Goal: Subscribe to service/newsletter

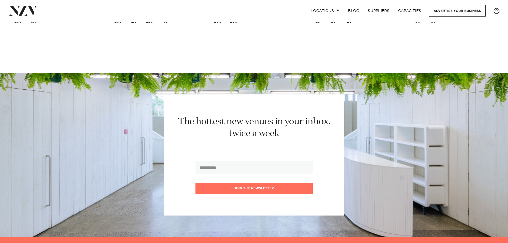
scroll to position [2251, 0]
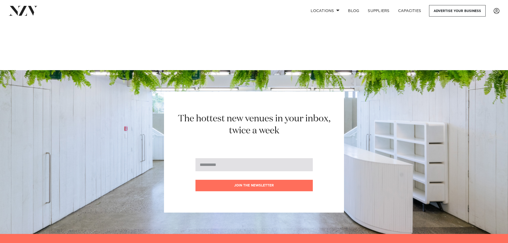
click at [237, 159] on input "email" at bounding box center [253, 164] width 117 height 13
type input "**********"
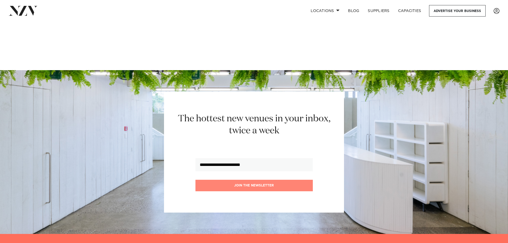
click at [242, 190] on button "Join the newsletter" at bounding box center [253, 185] width 117 height 11
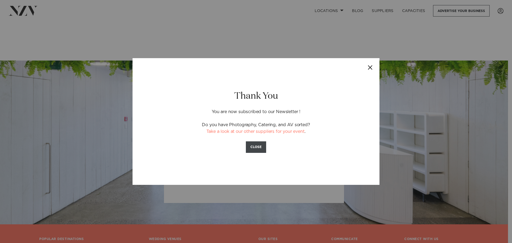
click at [257, 146] on button "CLOSE" at bounding box center [256, 146] width 20 height 11
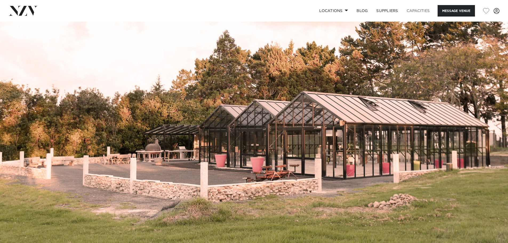
click at [408, 12] on link "Capacities" at bounding box center [418, 10] width 32 height 11
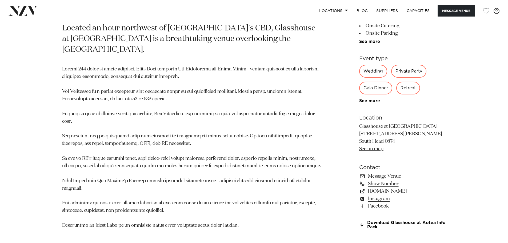
scroll to position [326, 0]
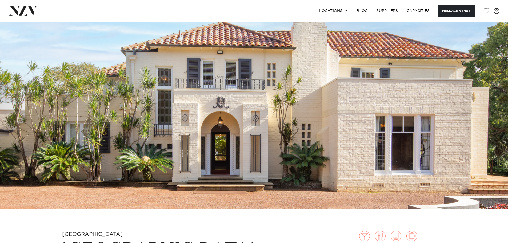
scroll to position [23, 0]
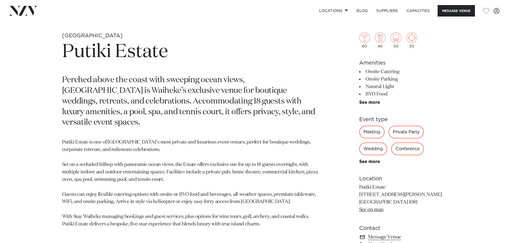
scroll to position [257, 0]
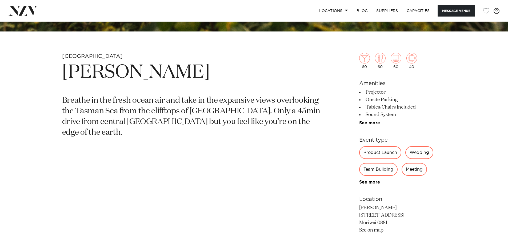
scroll to position [207, 0]
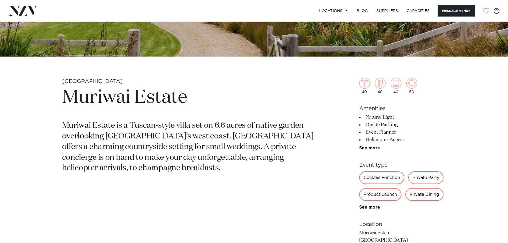
scroll to position [202, 0]
